Goal: Task Accomplishment & Management: Use online tool/utility

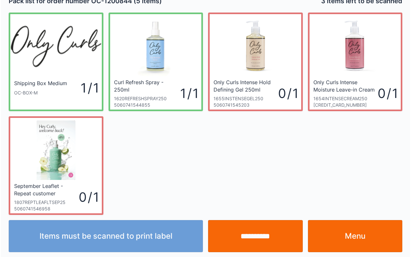
scroll to position [12, 0]
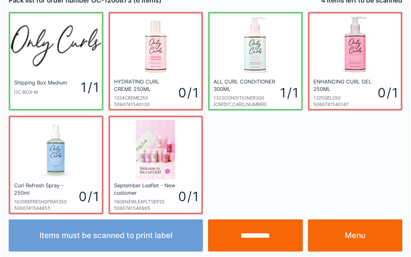
scroll to position [12, 0]
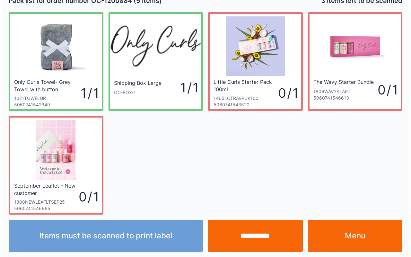
scroll to position [12, 0]
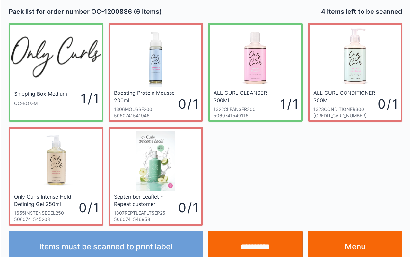
scroll to position [12, 0]
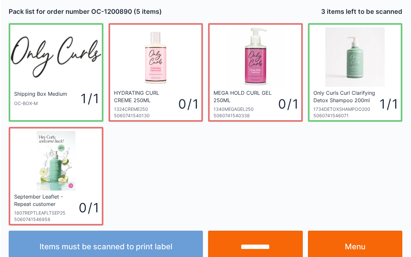
scroll to position [12, 0]
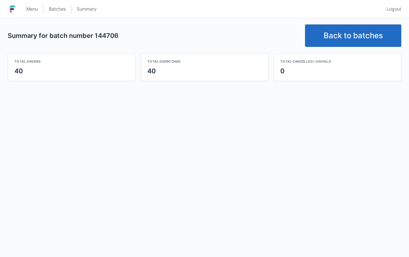
click at [371, 40] on link "Back to batches" at bounding box center [353, 35] width 96 height 22
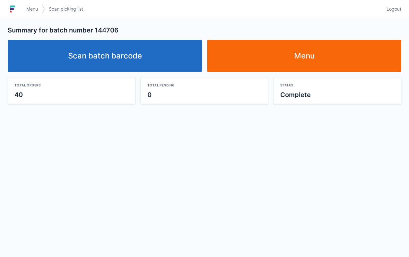
click at [113, 56] on link "Scan batch barcode" at bounding box center [105, 56] width 194 height 32
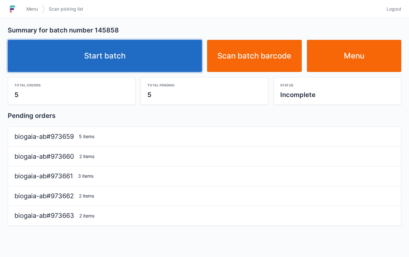
click at [104, 51] on link "Start batch" at bounding box center [105, 56] width 194 height 32
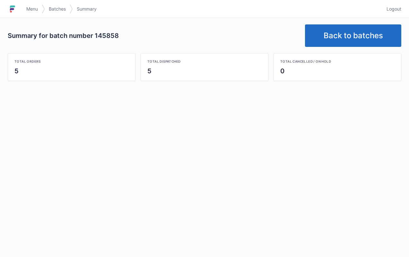
click at [351, 63] on div "Total cancelled / on hold" at bounding box center [337, 61] width 114 height 5
click at [350, 30] on link "Back to batches" at bounding box center [353, 35] width 96 height 22
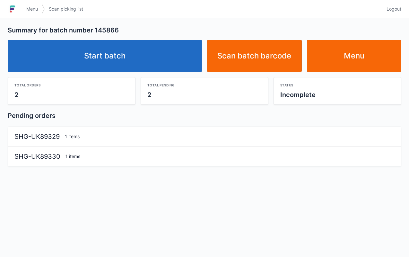
click at [104, 52] on link "Start batch" at bounding box center [105, 56] width 194 height 32
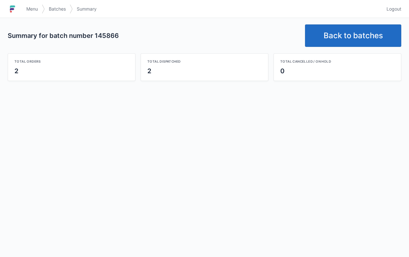
click at [345, 39] on link "Back to batches" at bounding box center [353, 35] width 96 height 22
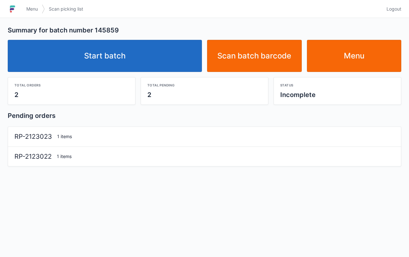
click at [135, 51] on link "Start batch" at bounding box center [105, 56] width 194 height 32
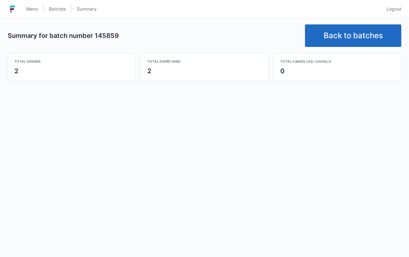
click at [365, 37] on link "Back to batches" at bounding box center [353, 35] width 96 height 22
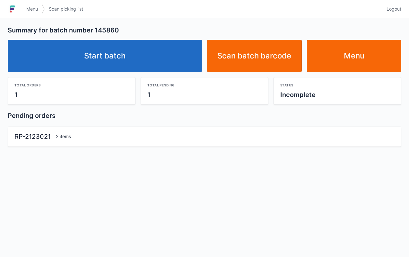
click at [143, 56] on link "Start batch" at bounding box center [105, 56] width 194 height 32
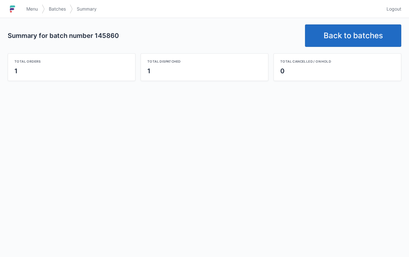
click at [353, 39] on link "Back to batches" at bounding box center [353, 35] width 96 height 22
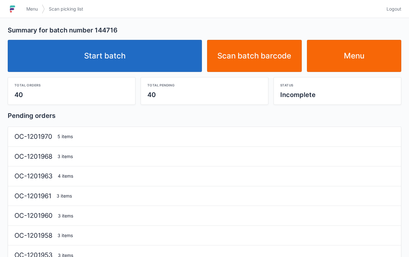
click at [121, 48] on link "Start batch" at bounding box center [105, 56] width 194 height 32
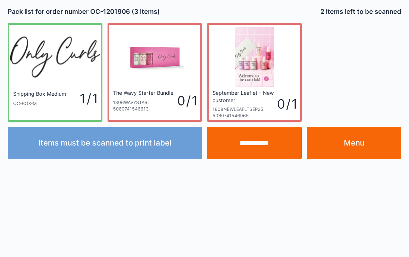
click at [357, 144] on link "Menu" at bounding box center [354, 143] width 95 height 32
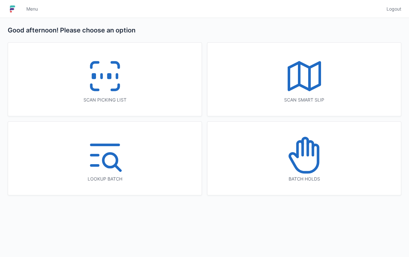
click at [94, 74] on rect at bounding box center [94, 76] width 2 height 4
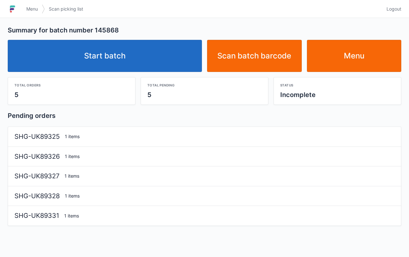
click at [128, 49] on link "Start batch" at bounding box center [105, 56] width 194 height 32
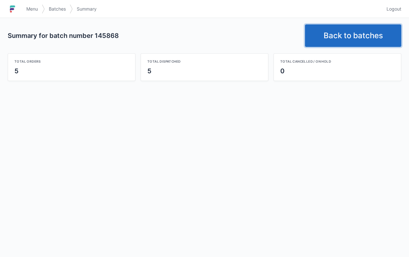
click at [369, 39] on link "Back to batches" at bounding box center [353, 35] width 96 height 22
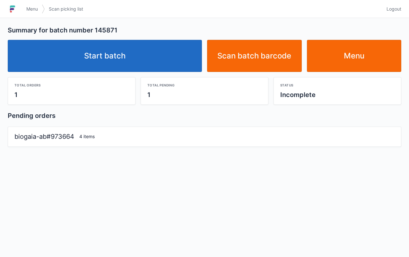
click at [115, 50] on link "Start batch" at bounding box center [105, 56] width 194 height 32
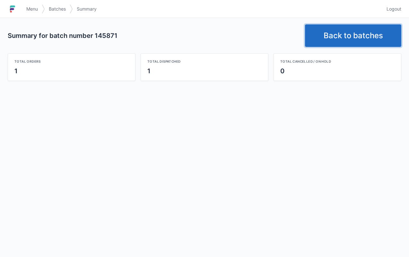
click at [353, 33] on link "Back to batches" at bounding box center [353, 35] width 96 height 22
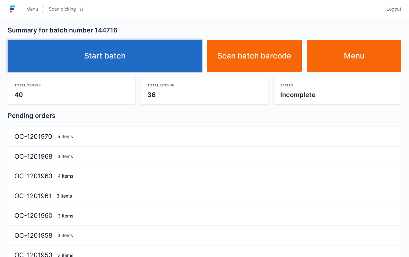
click at [117, 50] on link "Start batch" at bounding box center [105, 56] width 194 height 32
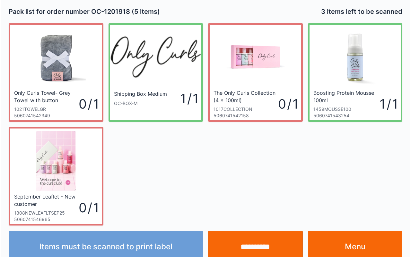
scroll to position [12, 0]
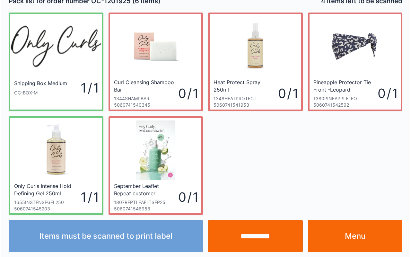
scroll to position [12, 0]
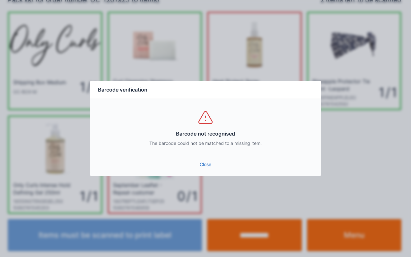
click at [203, 159] on link "Close" at bounding box center [205, 165] width 220 height 12
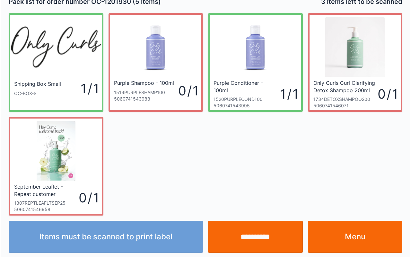
scroll to position [12, 0]
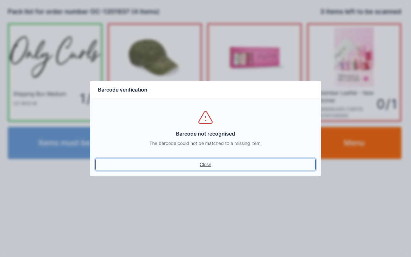
click at [207, 167] on link "Close" at bounding box center [205, 165] width 220 height 12
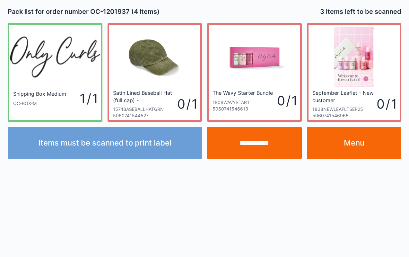
click at [263, 140] on input "**********" at bounding box center [254, 143] width 95 height 32
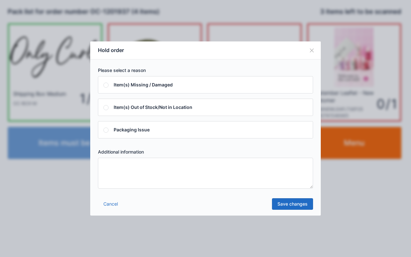
click at [235, 174] on textarea at bounding box center [205, 173] width 215 height 31
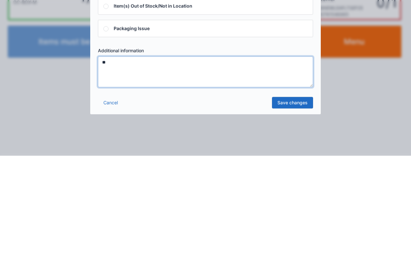
type textarea "**"
click at [303, 199] on link "Save changes" at bounding box center [292, 204] width 41 height 12
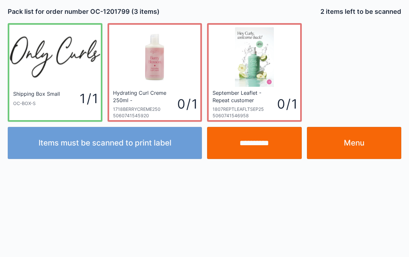
click at [368, 144] on link "Menu" at bounding box center [354, 143] width 95 height 32
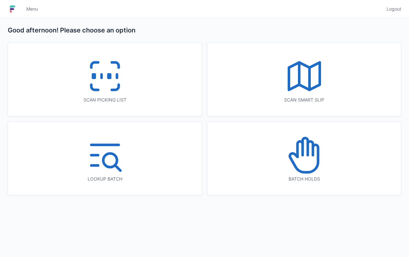
click at [101, 74] on line at bounding box center [101, 76] width 0 height 4
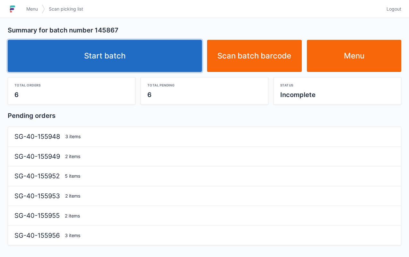
click at [114, 49] on link "Start batch" at bounding box center [105, 56] width 194 height 32
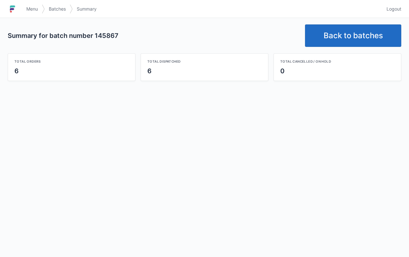
click at [371, 34] on link "Back to batches" at bounding box center [353, 35] width 96 height 22
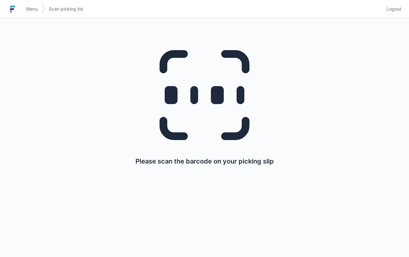
click at [35, 6] on span "Menu" at bounding box center [32, 9] width 12 height 6
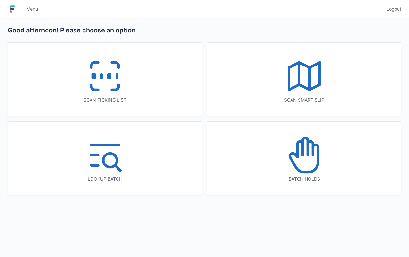
click at [314, 166] on icon at bounding box center [304, 154] width 41 height 41
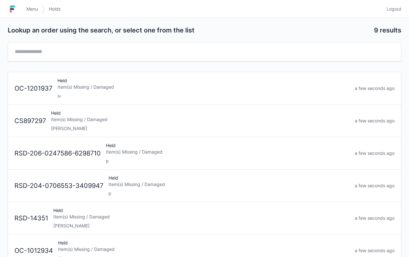
click at [117, 95] on div "iv" at bounding box center [203, 96] width 292 height 6
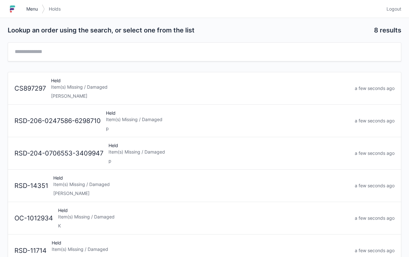
click at [33, 6] on span "Menu" at bounding box center [32, 9] width 12 height 6
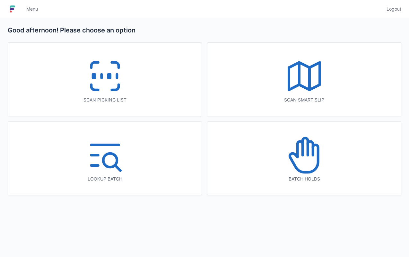
click at [108, 74] on rect at bounding box center [109, 76] width 2 height 4
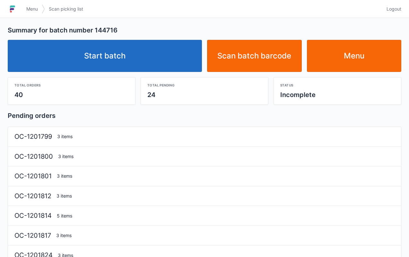
click at [103, 40] on link "Start batch" at bounding box center [105, 56] width 194 height 32
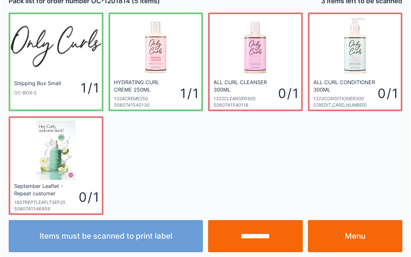
scroll to position [12, 0]
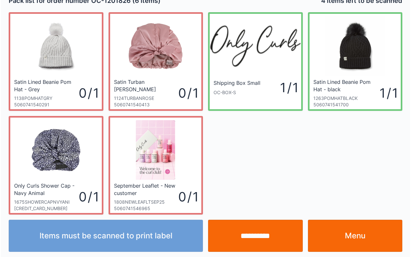
scroll to position [12, 0]
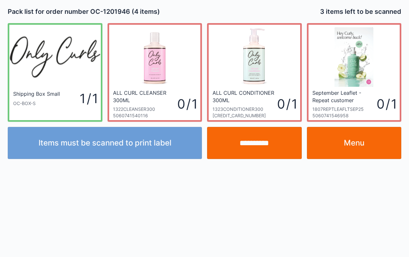
click at [355, 151] on link "Menu" at bounding box center [354, 143] width 95 height 32
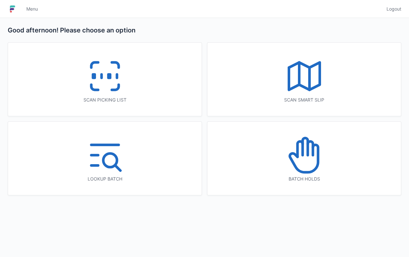
click at [107, 85] on icon at bounding box center [104, 76] width 41 height 41
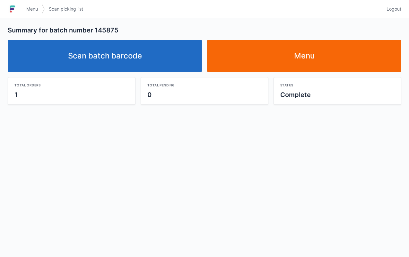
click at [146, 52] on link "Scan batch barcode" at bounding box center [105, 56] width 194 height 32
click at [117, 55] on link "Scan batch barcode" at bounding box center [105, 56] width 194 height 32
click at [297, 127] on div "Summary for batch number 145875 Scan batch barcode Menu Total orders 1 Total pe…" at bounding box center [204, 137] width 409 height 239
click at [298, 132] on div "Summary for batch number 145875 Scan batch barcode Menu Total orders 1 Total pe…" at bounding box center [204, 137] width 409 height 239
click at [304, 132] on div "Summary for batch number 145875 Scan batch barcode Menu Total orders 1 Total pe…" at bounding box center [204, 137] width 409 height 239
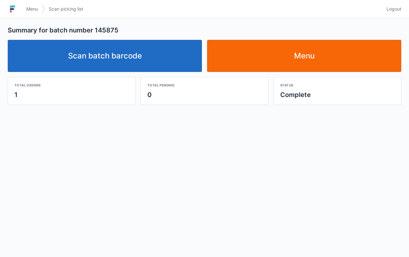
click at [305, 129] on div "Summary for batch number 145875 Scan batch barcode Menu Total orders 1 Total pe…" at bounding box center [204, 137] width 409 height 239
click at [162, 131] on div "Summary for batch number 145875 Scan batch barcode Menu Total orders 1 Total pe…" at bounding box center [204, 137] width 409 height 239
click at [160, 135] on div "Summary for batch number 145875 Scan batch barcode Menu Total orders 1 Total pe…" at bounding box center [204, 137] width 409 height 239
click at [161, 135] on div "Summary for batch number 145875 Scan batch barcode Menu Total orders 1 Total pe…" at bounding box center [204, 137] width 409 height 239
click at [166, 133] on div "Summary for batch number 145875 Scan batch barcode Menu Total orders 1 Total pe…" at bounding box center [204, 137] width 409 height 239
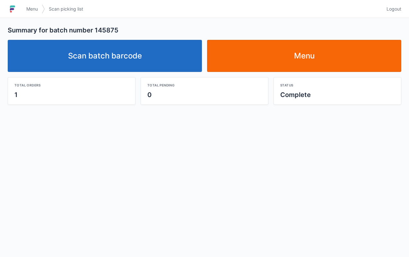
click at [147, 47] on link "Scan batch barcode" at bounding box center [105, 56] width 194 height 32
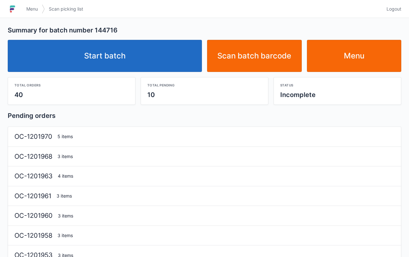
click at [125, 49] on link "Start batch" at bounding box center [105, 56] width 194 height 32
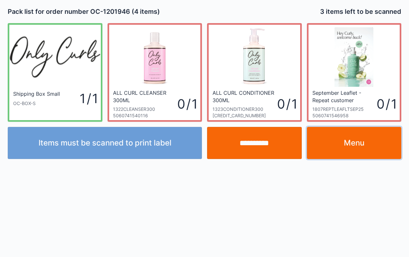
click at [353, 150] on link "Menu" at bounding box center [354, 143] width 95 height 32
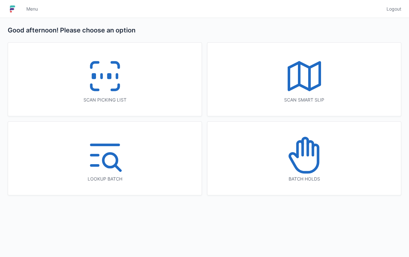
click at [108, 61] on icon at bounding box center [104, 76] width 41 height 41
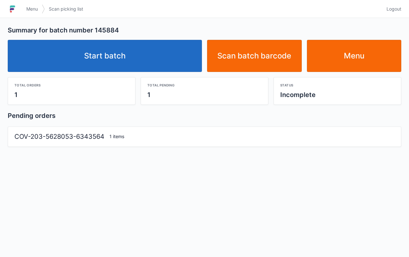
click at [128, 44] on link "Start batch" at bounding box center [105, 56] width 194 height 32
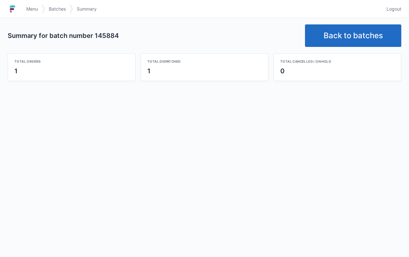
click at [364, 27] on link "Back to batches" at bounding box center [353, 35] width 96 height 22
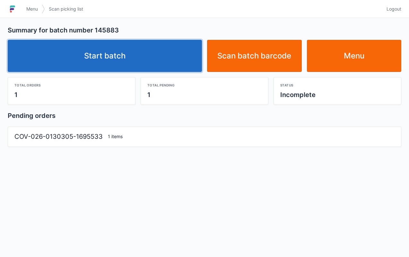
click at [124, 47] on link "Start batch" at bounding box center [105, 56] width 194 height 32
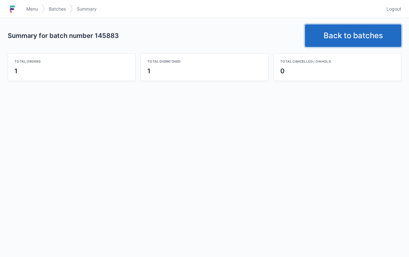
click at [365, 35] on link "Back to batches" at bounding box center [353, 35] width 96 height 22
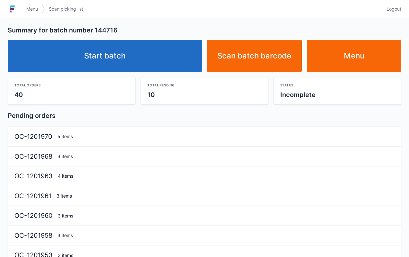
click at [113, 52] on link "Start batch" at bounding box center [105, 56] width 194 height 32
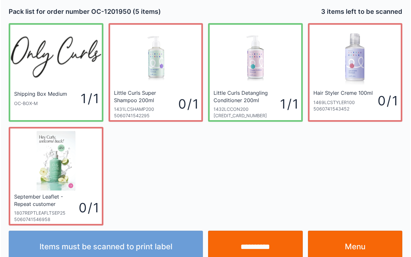
scroll to position [12, 0]
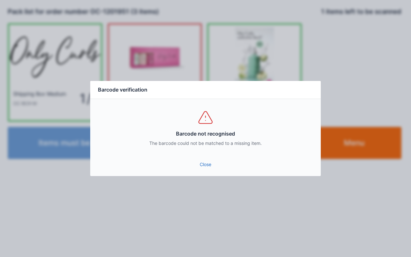
click at [208, 165] on link "Close" at bounding box center [205, 165] width 220 height 12
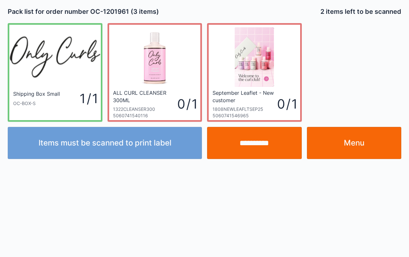
click at [354, 155] on link "Menu" at bounding box center [354, 143] width 95 height 32
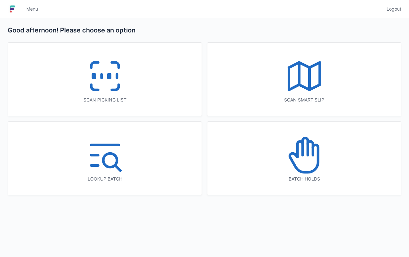
click at [108, 78] on rect at bounding box center [109, 76] width 2 height 4
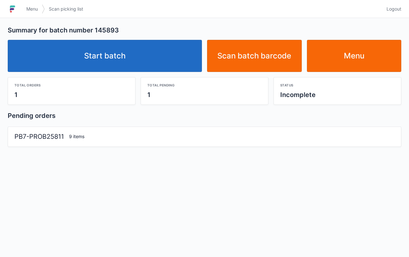
click at [120, 51] on link "Start batch" at bounding box center [105, 56] width 194 height 32
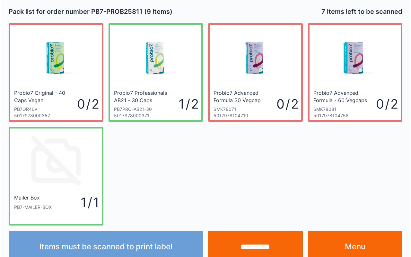
scroll to position [12, 0]
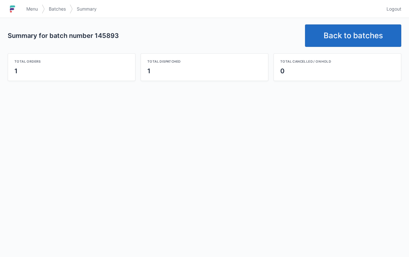
click at [405, 7] on div "Menu Batches Summary Logout" at bounding box center [204, 8] width 409 height 15
click at [389, 10] on span "Logout" at bounding box center [393, 9] width 15 height 6
